Goal: Information Seeking & Learning: Learn about a topic

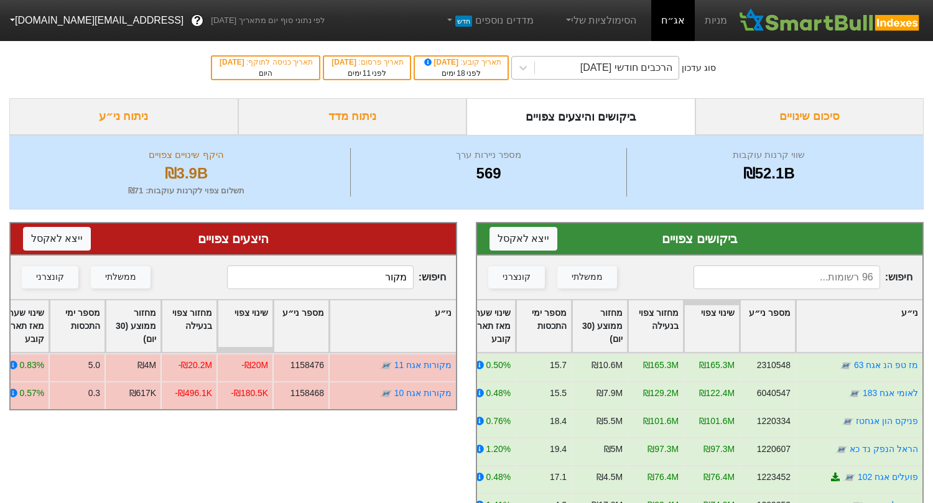
click at [635, 72] on div "הרכבים חודשי [DATE]" at bounding box center [626, 67] width 92 height 15
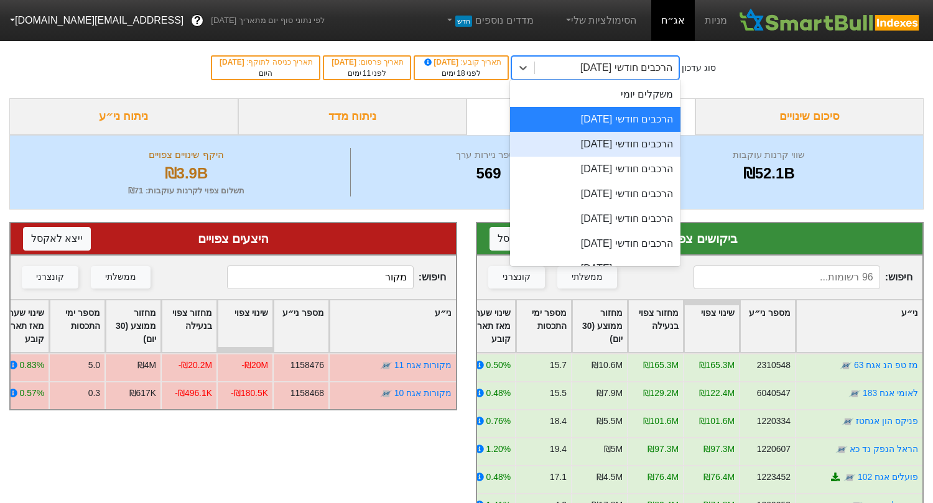
click at [623, 146] on div "הרכבים חודשי [DATE]" at bounding box center [595, 144] width 170 height 25
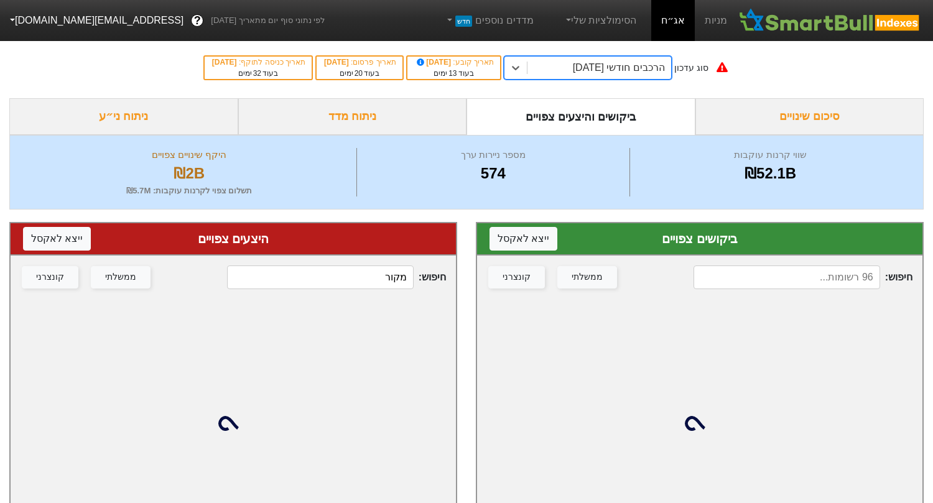
click at [792, 280] on input at bounding box center [786, 278] width 187 height 24
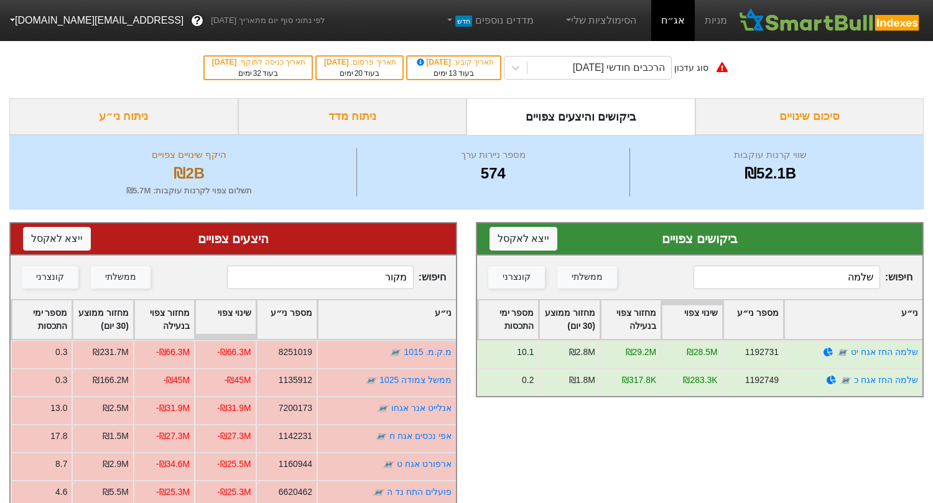
type input "שלמה"
click at [175, 116] on div "ניתוח ני״ע" at bounding box center [123, 116] width 229 height 37
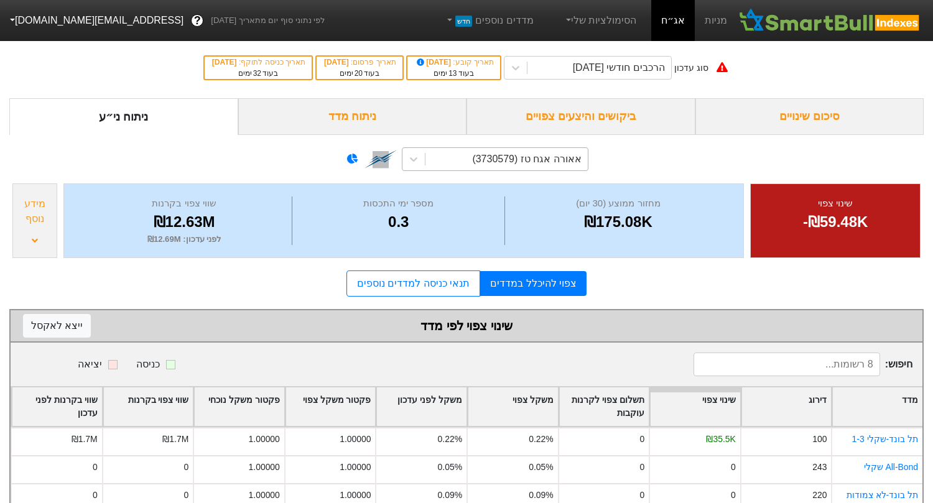
click at [553, 169] on div "אאורה אגח טז (3730579)" at bounding box center [506, 159] width 162 height 22
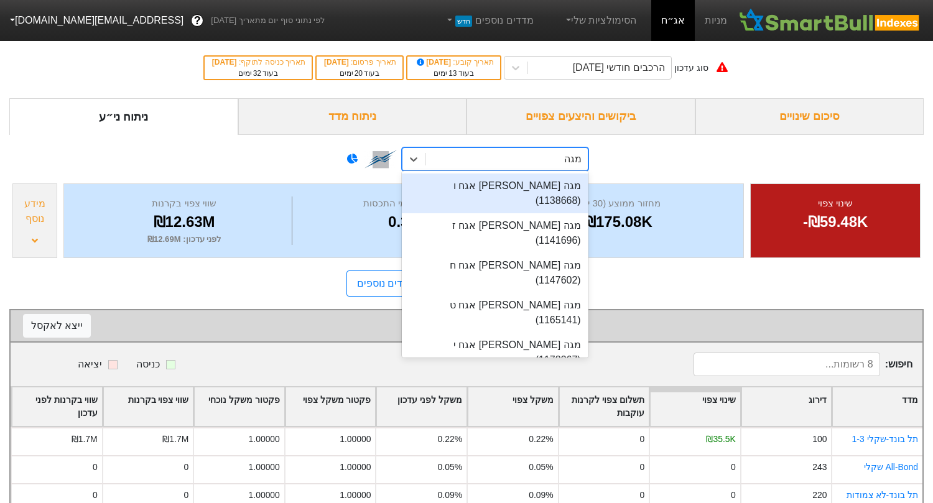
type input "מגה אור"
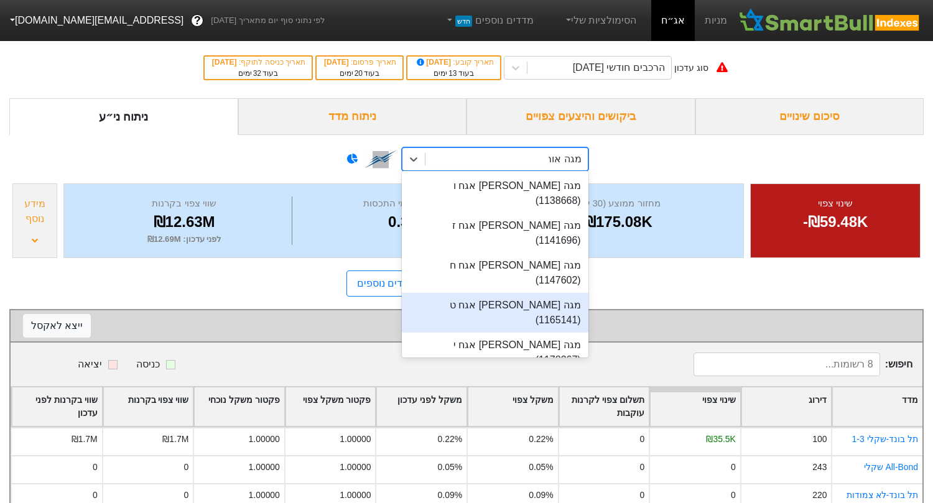
click at [532, 293] on div "מגה [PERSON_NAME] אגח ט (1165141)" at bounding box center [495, 313] width 187 height 40
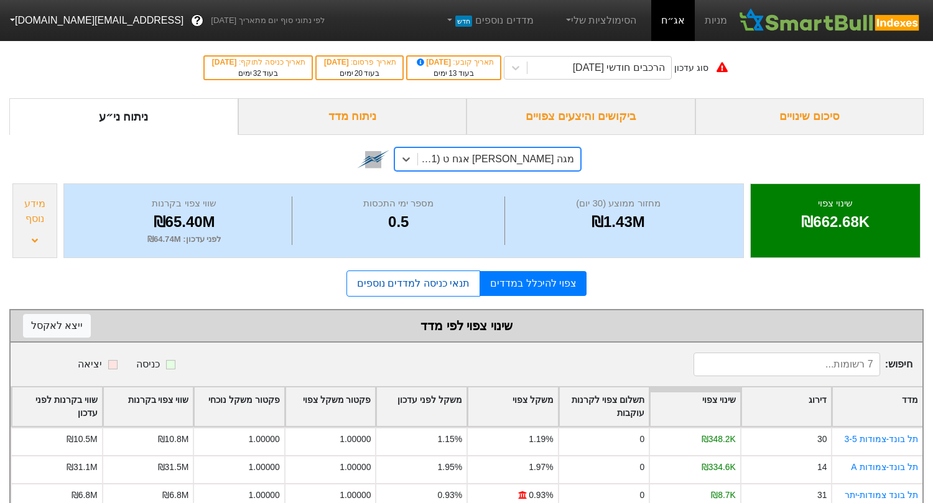
click at [434, 286] on link "תנאי כניסה למדדים נוספים" at bounding box center [413, 284] width 134 height 26
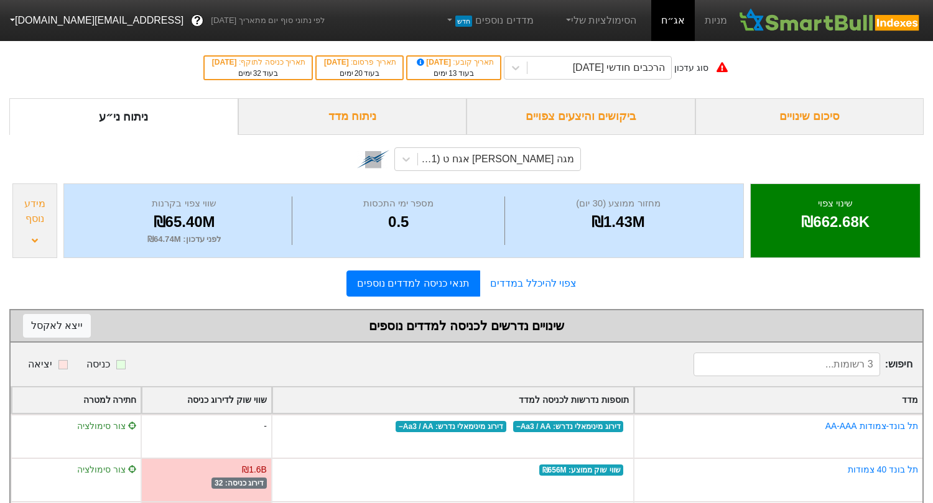
scroll to position [55, 0]
